Goal: Transaction & Acquisition: Purchase product/service

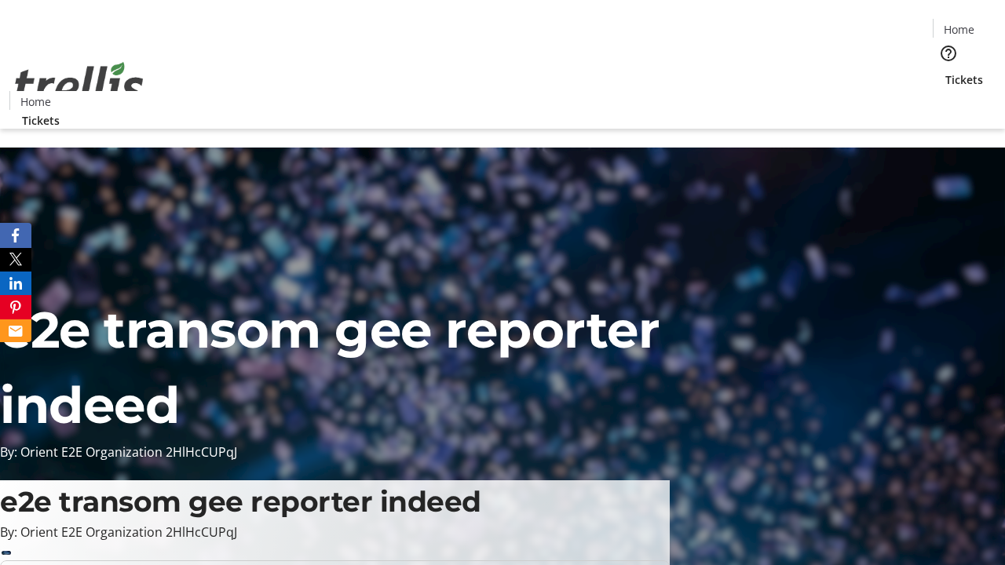
click at [945, 71] on span "Tickets" at bounding box center [964, 79] width 38 height 16
